Goal: Task Accomplishment & Management: Manage account settings

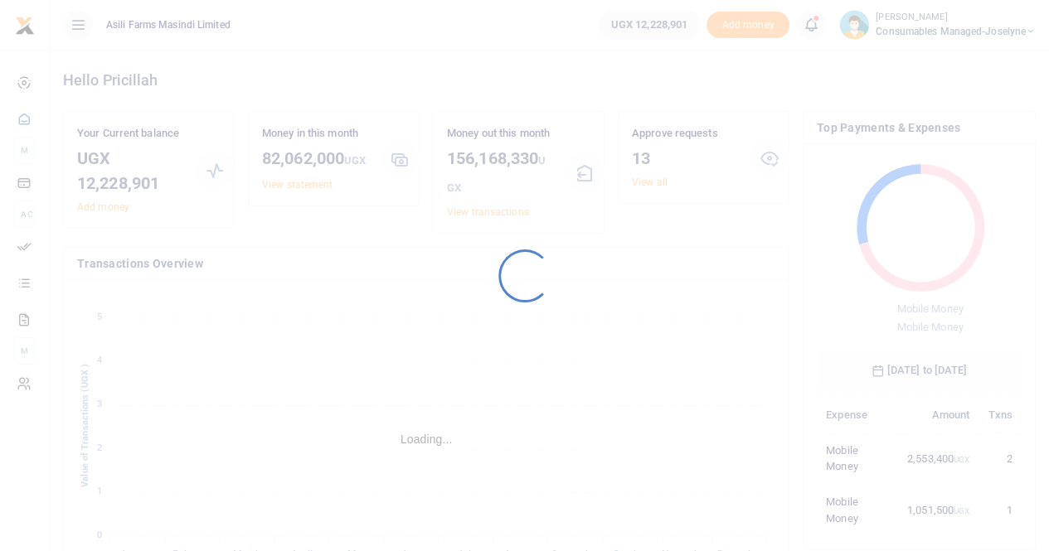
scroll to position [13, 13]
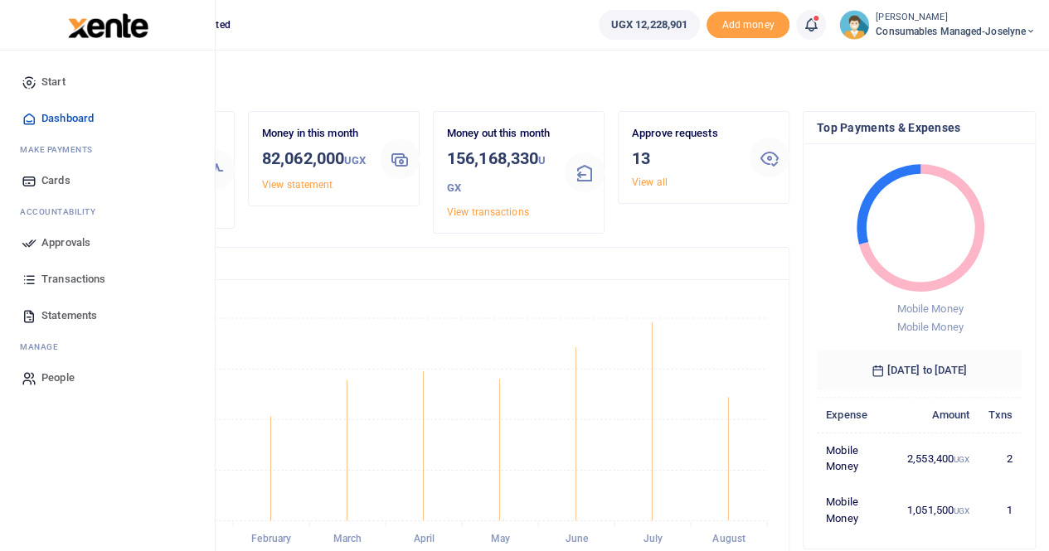
click at [83, 239] on span "Approvals" at bounding box center [65, 243] width 49 height 17
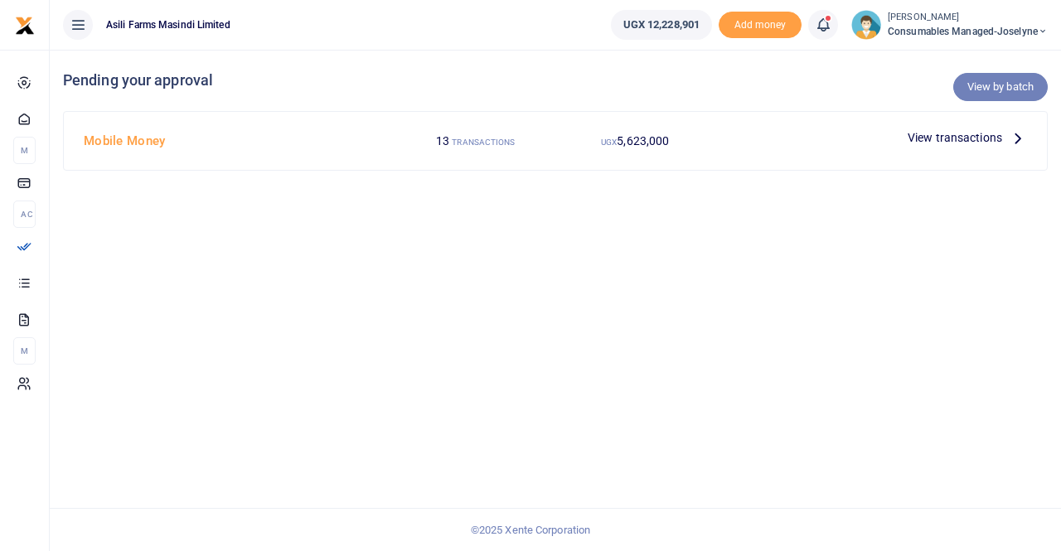
click at [1013, 84] on link "View by batch" at bounding box center [1000, 87] width 95 height 28
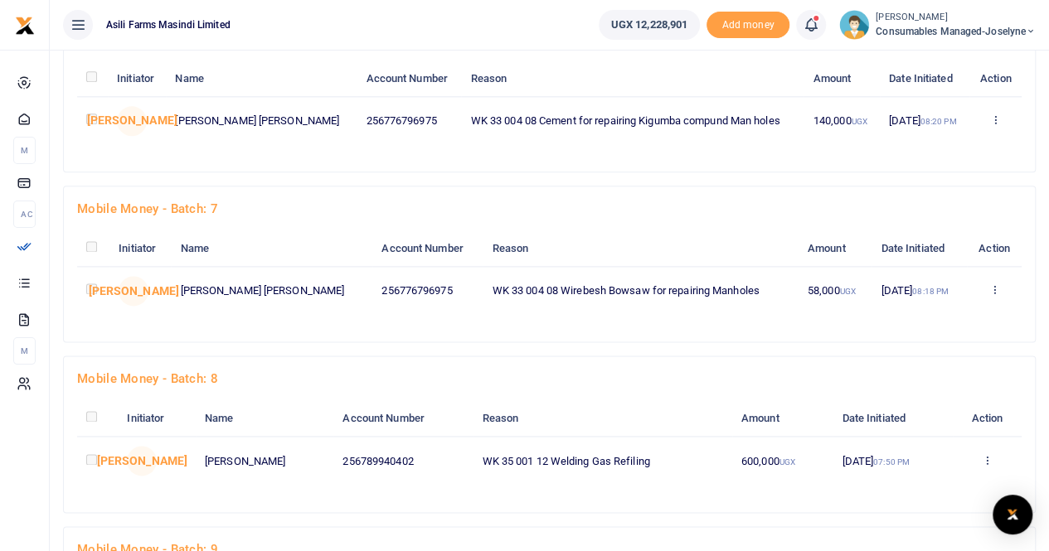
scroll to position [1448, 0]
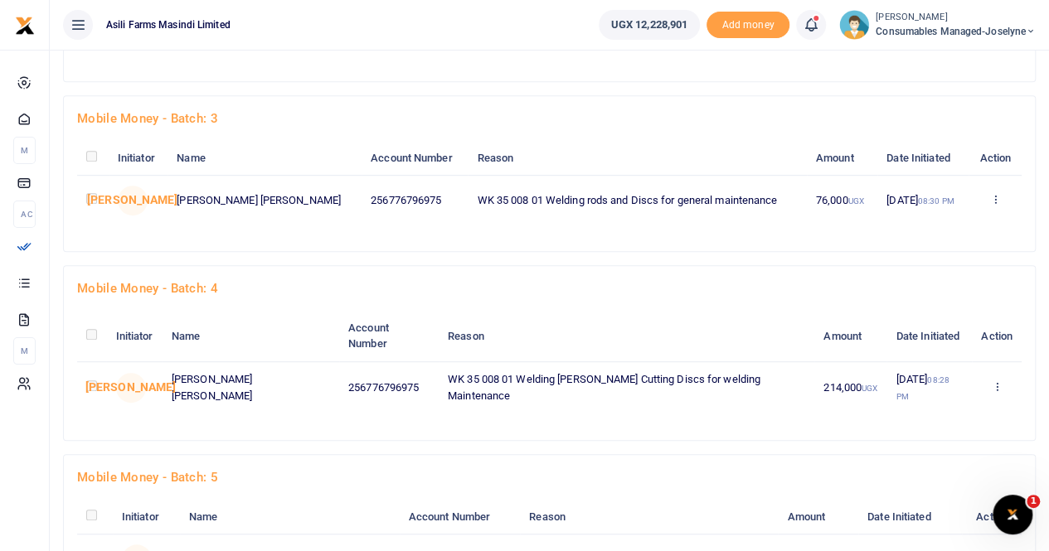
scroll to position [0, 0]
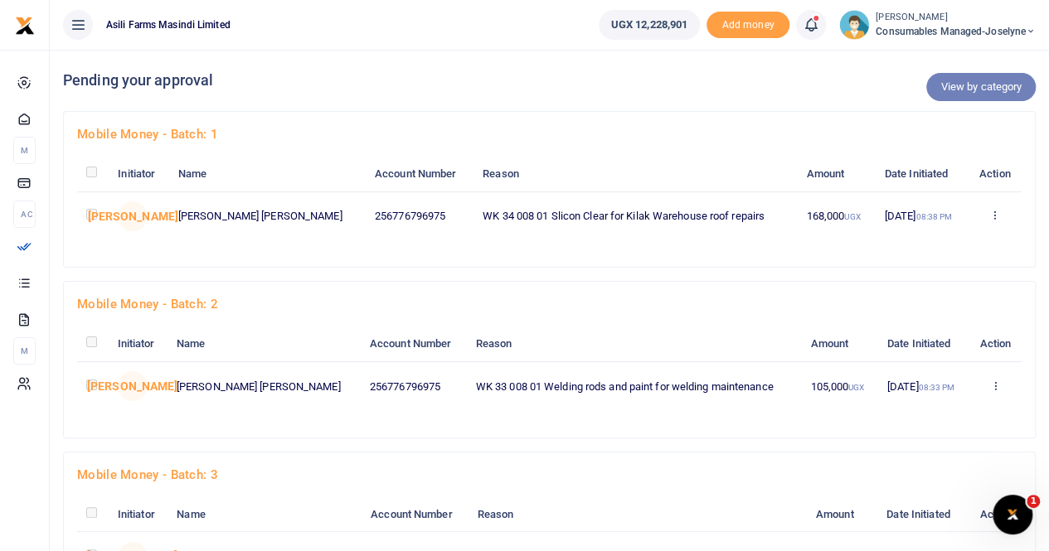
click at [977, 95] on link "View by category" at bounding box center [980, 87] width 109 height 28
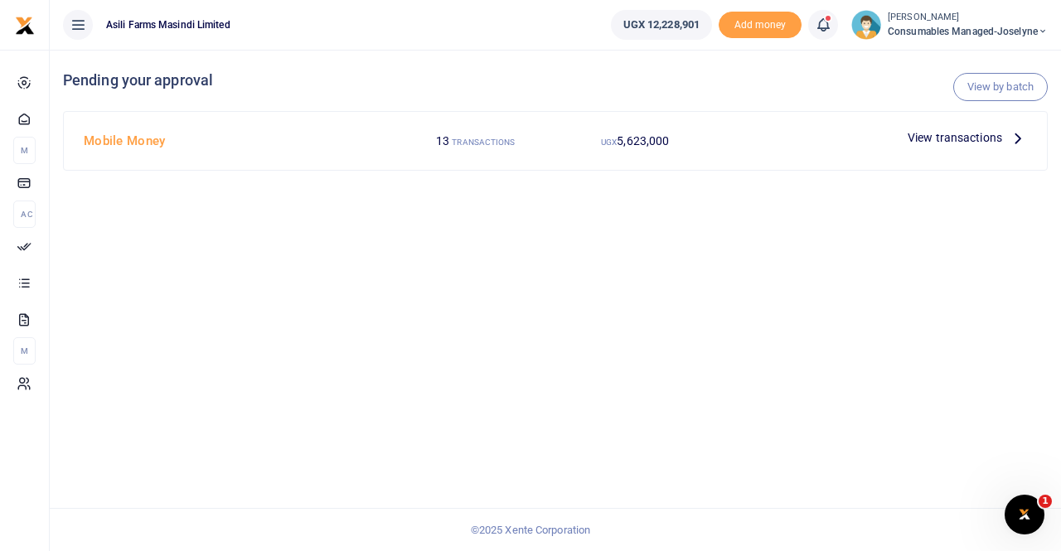
click at [963, 134] on span "View transactions" at bounding box center [955, 138] width 95 height 18
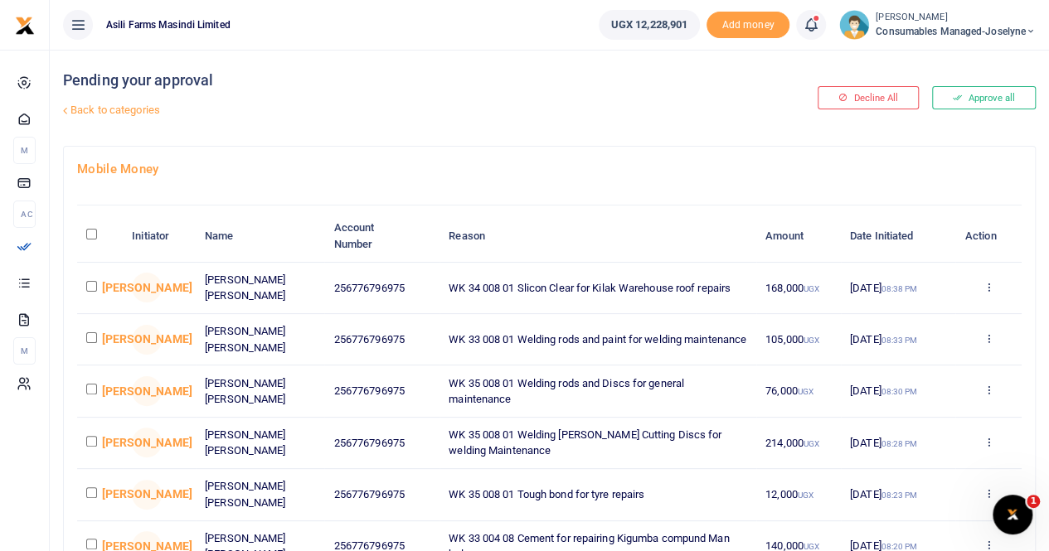
click at [978, 96] on button "Approve all" at bounding box center [984, 97] width 104 height 23
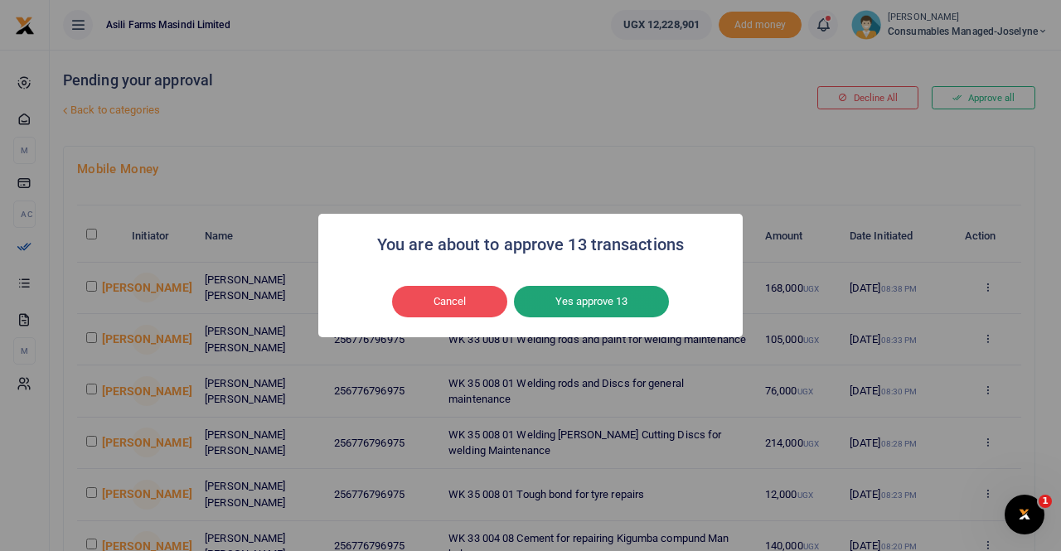
click at [616, 299] on button "Yes approve 13" at bounding box center [591, 302] width 155 height 32
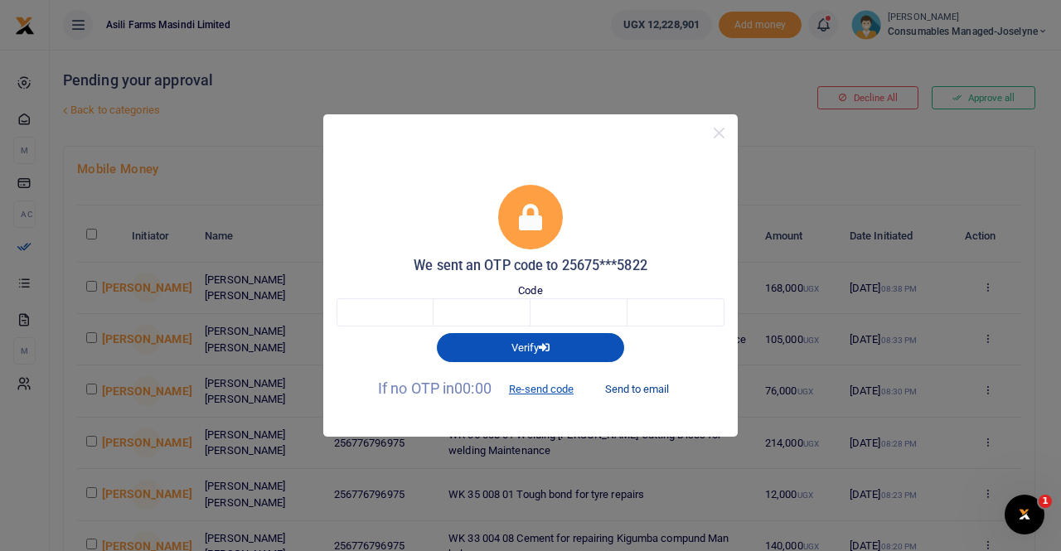
click at [638, 389] on button "Send to email" at bounding box center [637, 390] width 92 height 28
click at [637, 393] on button "Send to email" at bounding box center [637, 390] width 92 height 28
click at [630, 386] on button "Send to email" at bounding box center [637, 390] width 92 height 28
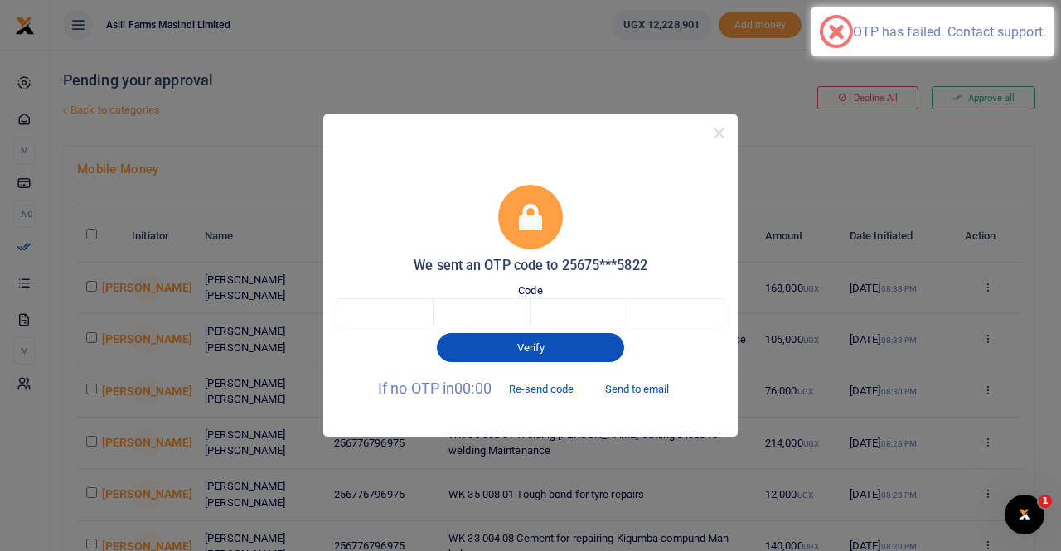
click at [754, 129] on div "We sent an OTP code to 25675***5822 Code Verify If no OTP in 00:00 Re-send code…" at bounding box center [530, 275] width 1061 height 551
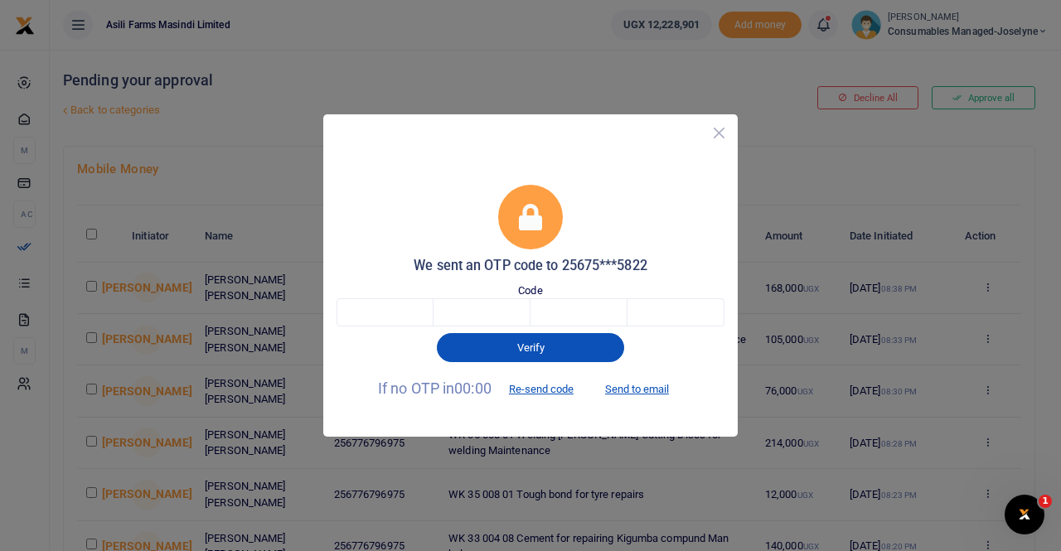
click at [716, 130] on button "Close" at bounding box center [719, 133] width 24 height 24
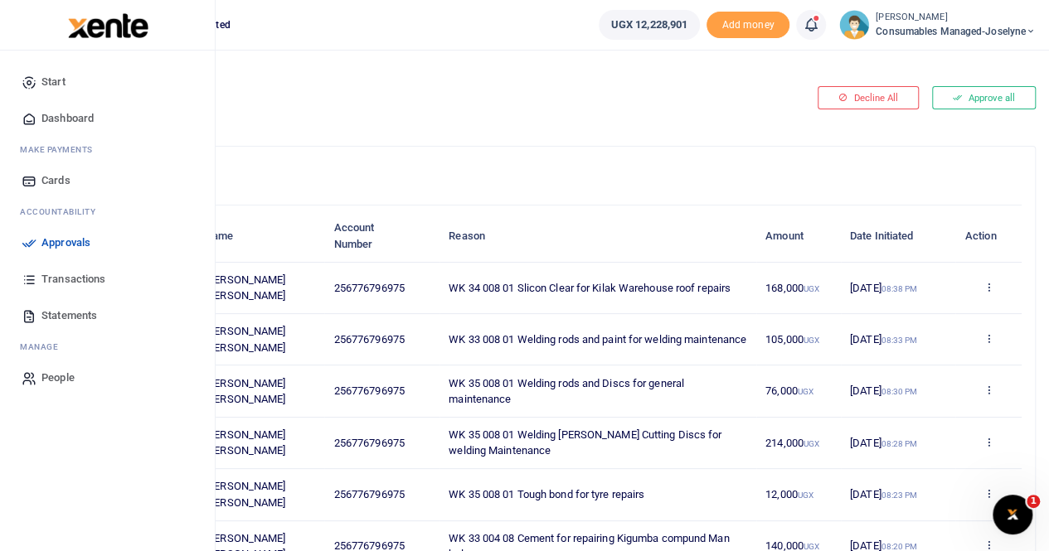
click at [81, 242] on span "Approvals" at bounding box center [65, 243] width 49 height 17
